Goal: Information Seeking & Learning: Find specific fact

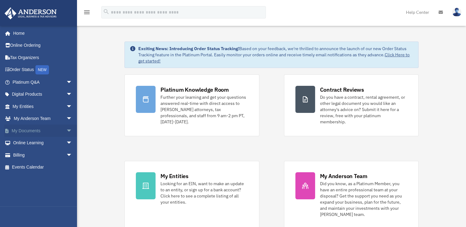
click at [66, 129] on span "arrow_drop_down" at bounding box center [72, 131] width 12 height 13
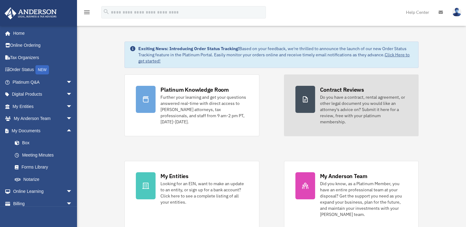
click at [327, 89] on div "Contract Reviews" at bounding box center [342, 90] width 44 height 8
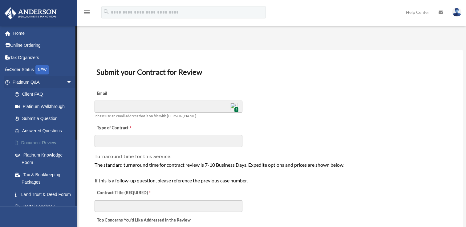
click at [41, 141] on link "Document Review" at bounding box center [45, 143] width 73 height 12
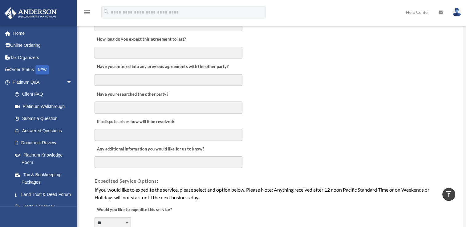
scroll to position [293, 0]
click at [30, 131] on link "Answered Questions" at bounding box center [45, 131] width 73 height 12
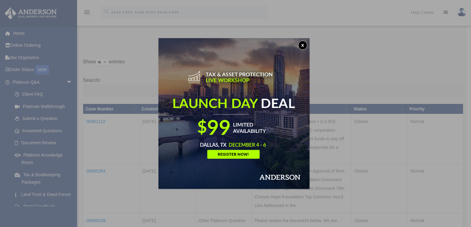
click at [305, 45] on button "x" at bounding box center [302, 45] width 9 height 9
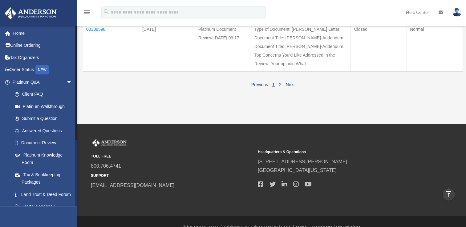
scroll to position [498, 0]
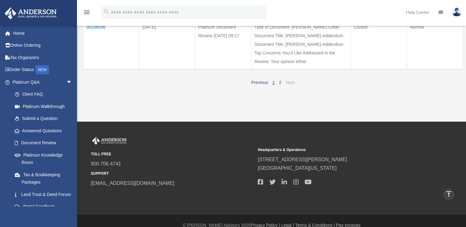
click at [288, 85] on link "Next" at bounding box center [290, 82] width 9 height 5
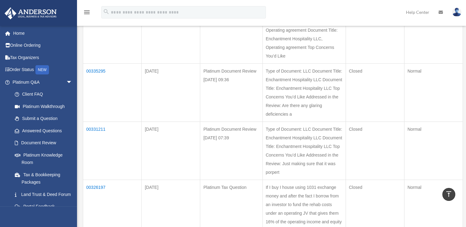
scroll to position [179, 0]
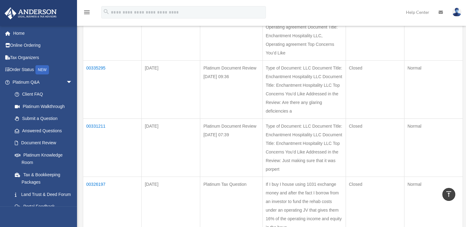
click at [94, 141] on td "00331211" at bounding box center [112, 148] width 59 height 58
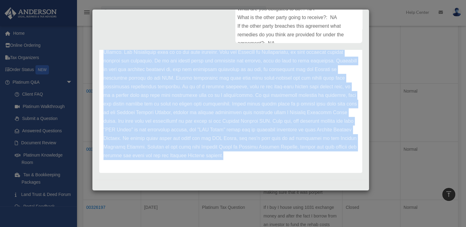
scroll to position [148, 0]
drag, startPoint x: 103, startPoint y: 76, endPoint x: 319, endPoint y: 175, distance: 237.1
click at [319, 175] on div "Platinum Document Review 04/22/2023 07:39 Case Number 00331211 Created Date Apr…" at bounding box center [231, 31] width 273 height 298
copy div "Update date : 04-28-2023 The document submitted for review is the Electronic Ar…"
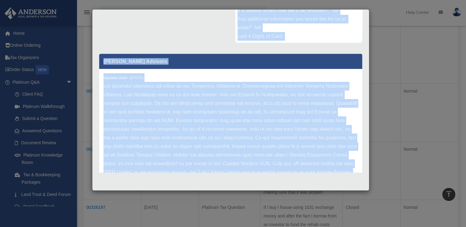
drag, startPoint x: 236, startPoint y: 102, endPoint x: 323, endPoint y: 175, distance: 113.8
click at [323, 175] on div "Platinum Document Review 04/22/2023 07:39 Case Number 00331211 Created Date Apr…" at bounding box center [231, 31] width 273 height 298
copy div "Type of Document: LLC Document Title: Enchantment Hospitality LLC Document Titl…"
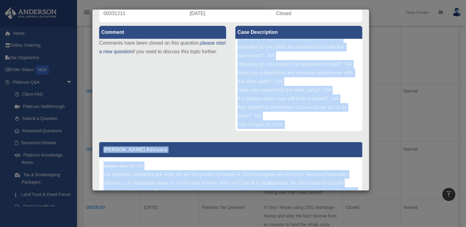
scroll to position [40, 0]
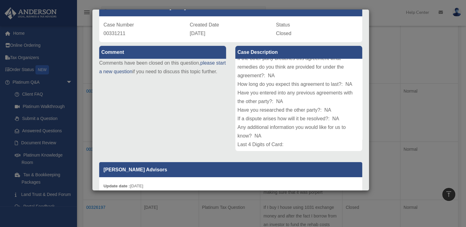
click at [88, 118] on div "Case Detail × Platinum Document Review 04/22/2023 07:39 Case Number 00331211 Cr…" at bounding box center [233, 113] width 466 height 227
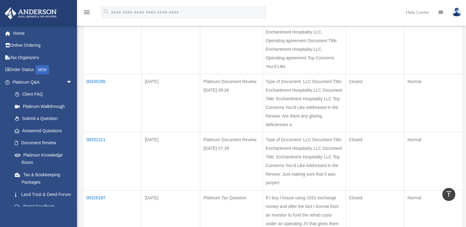
scroll to position [164, 0]
click at [93, 92] on td "00335295" at bounding box center [112, 105] width 59 height 58
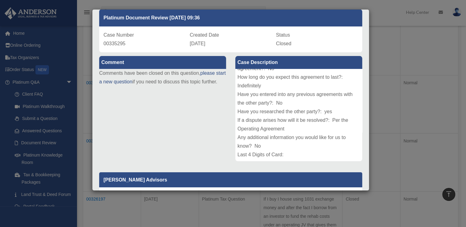
scroll to position [0, 0]
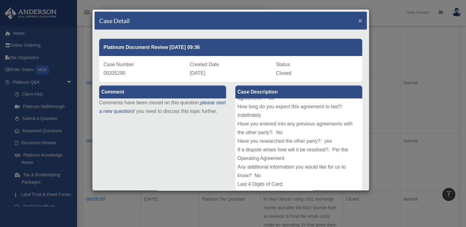
click at [359, 19] on span "×" at bounding box center [361, 20] width 4 height 7
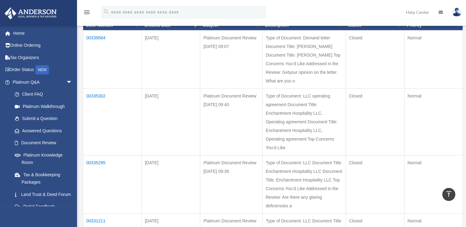
scroll to position [83, 0]
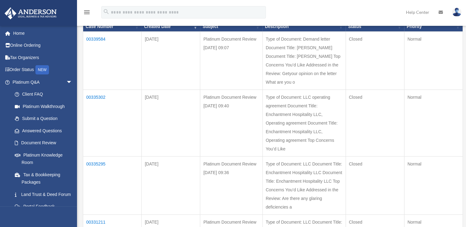
click at [97, 104] on td "00335302" at bounding box center [112, 123] width 59 height 67
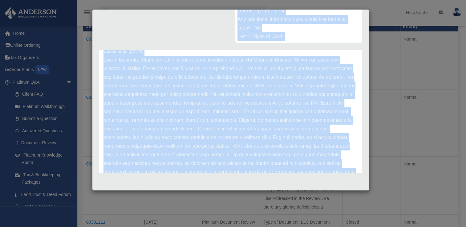
scroll to position [148, 0]
drag, startPoint x: 237, startPoint y: 84, endPoint x: 348, endPoint y: 169, distance: 139.7
click at [348, 169] on div "Comment Comments have been closed on this question, please start a new question…" at bounding box center [231, 54] width 273 height 241
copy div "ype of Document: LLC operating agreement Document Title: Enchantment Hospitalit…"
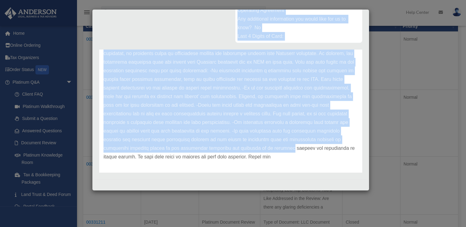
scroll to position [51, 0]
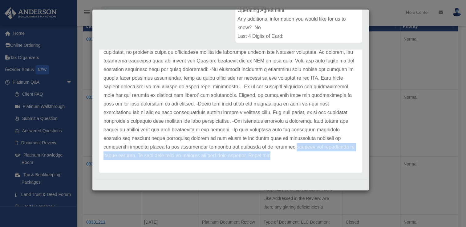
drag, startPoint x: 104, startPoint y: 155, endPoint x: 359, endPoint y: 160, distance: 254.4
click at [359, 160] on div "Anderson Advisors Update date : 05-02-2023" at bounding box center [231, 111] width 273 height 123
copy p "without any management or voting rights. We hope this helps to provide you with…"
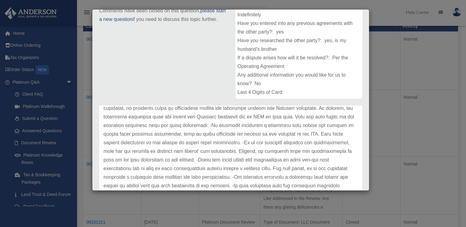
scroll to position [22, 0]
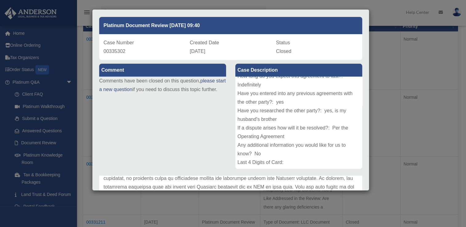
click at [88, 63] on div "Case Detail × Platinum Document Review 04/28/2023 09:40 Case Number 00335302 Cr…" at bounding box center [233, 113] width 466 height 227
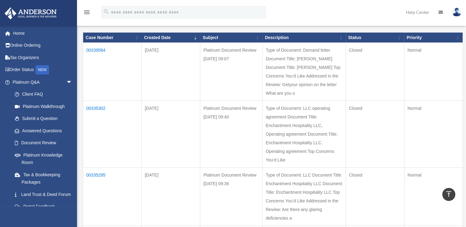
scroll to position [72, 0]
click at [94, 49] on td "00339584" at bounding box center [112, 72] width 59 height 58
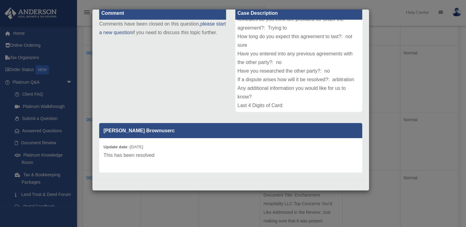
scroll to position [128, 0]
click at [85, 41] on div "Case Detail × Platinum Document Review 05/05/2023 09:07 Case Number 00339584 Cr…" at bounding box center [233, 113] width 466 height 227
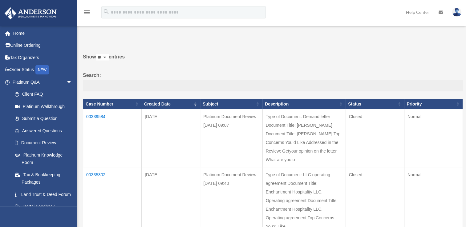
scroll to position [0, 0]
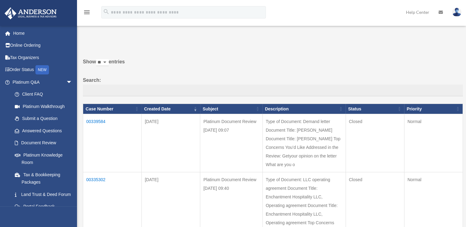
click at [365, 199] on td "Closed" at bounding box center [375, 206] width 59 height 67
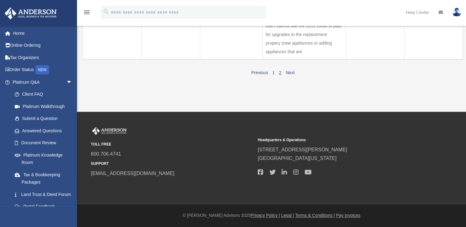
scroll to position [647, 0]
click at [273, 73] on link "1" at bounding box center [274, 72] width 2 height 5
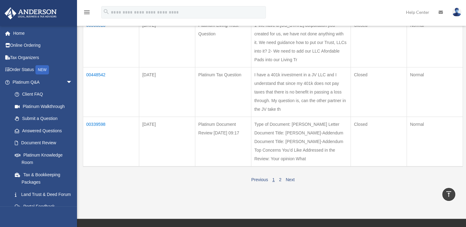
scroll to position [387, 0]
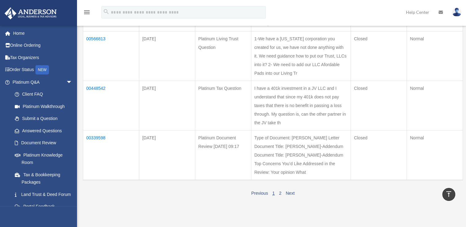
click at [91, 81] on td "00566813" at bounding box center [111, 56] width 56 height 50
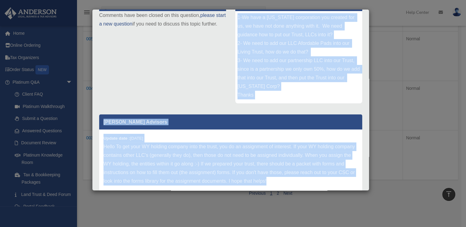
scroll to position [113, 0]
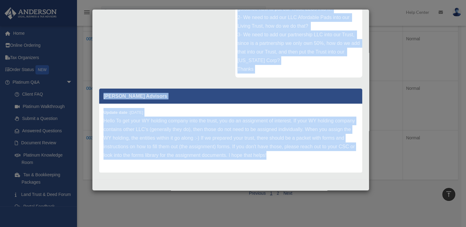
drag, startPoint x: 236, startPoint y: 104, endPoint x: 307, endPoint y: 162, distance: 91.8
click at [307, 162] on div "Comment Comments have been closed on this question, please start a new question…" at bounding box center [231, 72] width 273 height 207
copy div "1-We have a Wyoming corporation you created for us, we have not done anything w…"
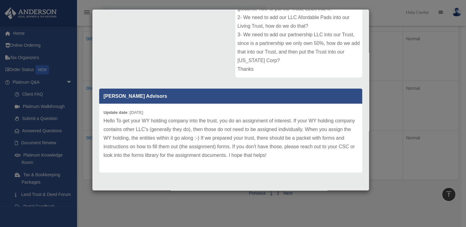
click at [388, 44] on div "Case Detail × Platinum Living Trust Question Case Number 00566813 Created Date …" at bounding box center [233, 113] width 466 height 227
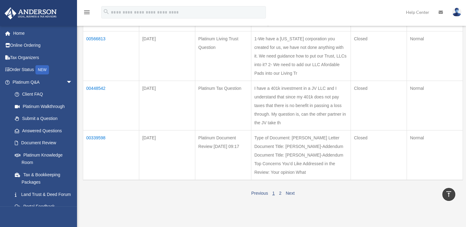
click at [89, 31] on td "00597122" at bounding box center [111, 2] width 56 height 58
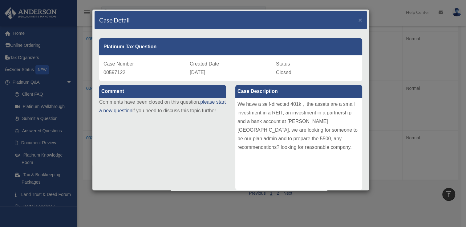
scroll to position [0, 0]
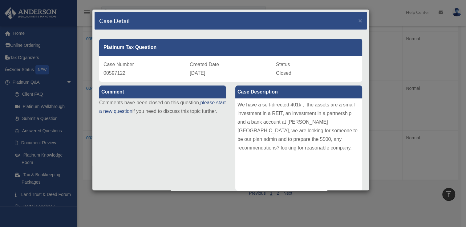
click at [382, 41] on div "Case Detail × Platinum Tax Question Case Number 00597122 Created Date April 9, …" at bounding box center [233, 113] width 466 height 227
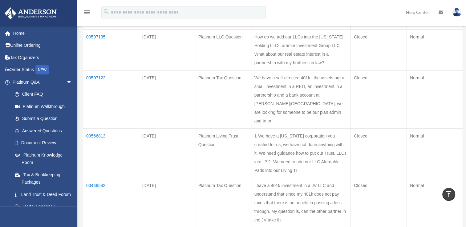
scroll to position [288, 0]
click at [89, 72] on td "00597135" at bounding box center [111, 51] width 56 height 41
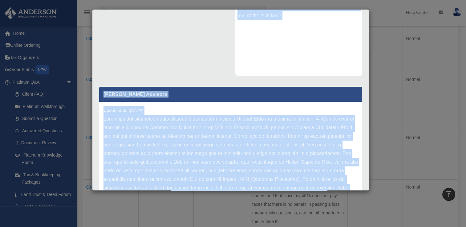
scroll to position [148, 0]
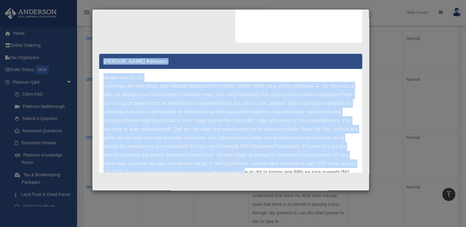
drag, startPoint x: 234, startPoint y: 93, endPoint x: 315, endPoint y: 172, distance: 113.1
click at [315, 172] on div "Comment Comments have been closed on this question, please start a new question…" at bounding box center [231, 54] width 273 height 241
click at [315, 172] on p at bounding box center [231, 142] width 255 height 121
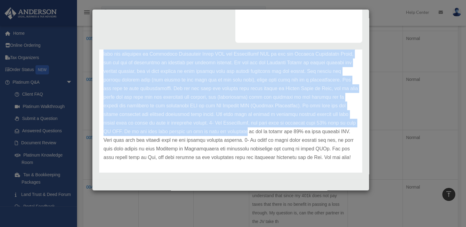
scroll to position [51, 0]
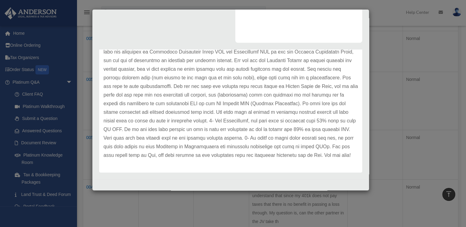
click at [210, 156] on p at bounding box center [231, 99] width 255 height 121
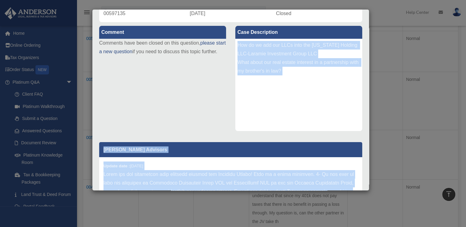
scroll to position [148, 0]
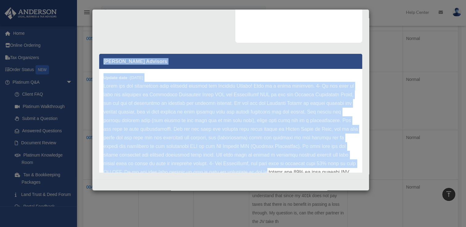
drag, startPoint x: 240, startPoint y: 114, endPoint x: 341, endPoint y: 169, distance: 115.3
click at [341, 169] on div "Comment Comments have been closed on this question, please start a new question…" at bounding box center [231, 54] width 273 height 241
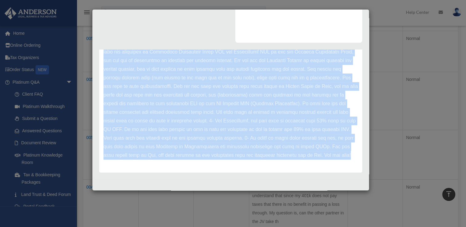
click at [208, 156] on p at bounding box center [231, 99] width 255 height 121
copy div "How do we add our LLCs into the Wyoming Holding LLC-Laramie Investment Group LL…"
